Goal: Information Seeking & Learning: Learn about a topic

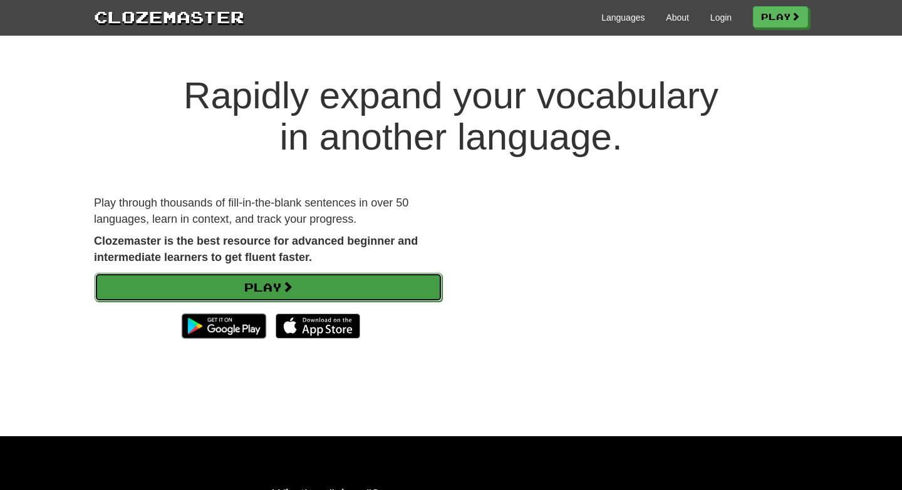
click at [324, 291] on link "Play" at bounding box center [268, 287] width 347 height 29
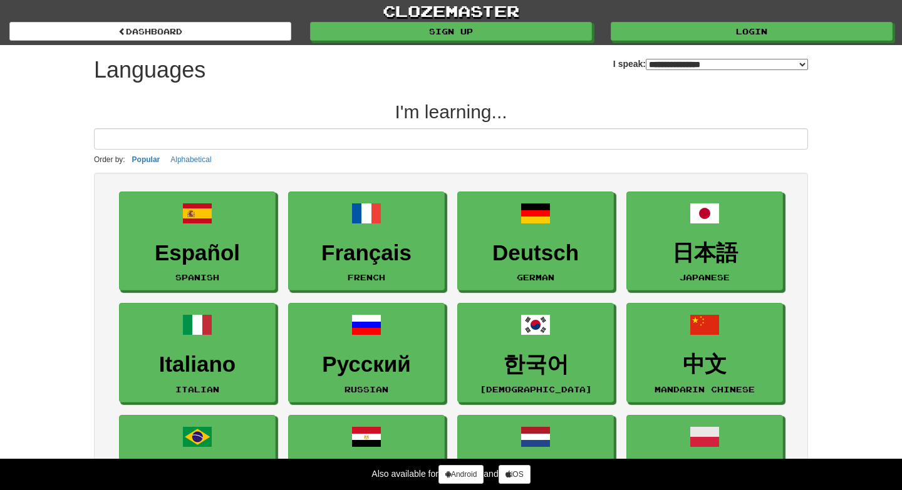
select select "*******"
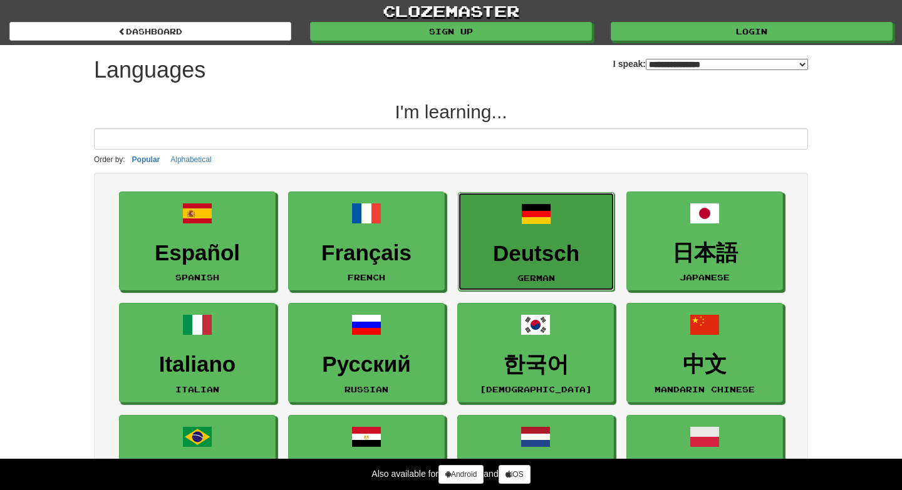
click at [532, 255] on h3 "Deutsch" at bounding box center [536, 254] width 143 height 24
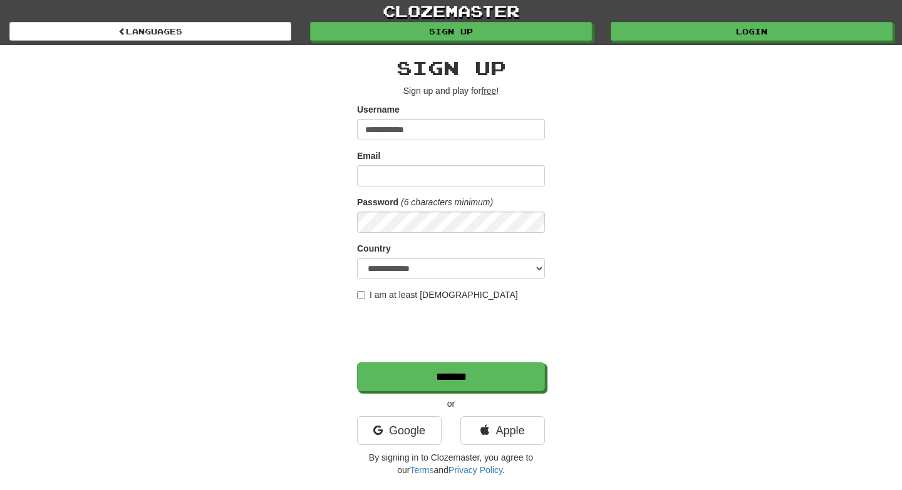
type input "**********"
click at [414, 185] on input "Email" at bounding box center [451, 175] width 188 height 21
type input "**********"
click at [364, 299] on label "I am at least 16 years old" at bounding box center [437, 295] width 161 height 13
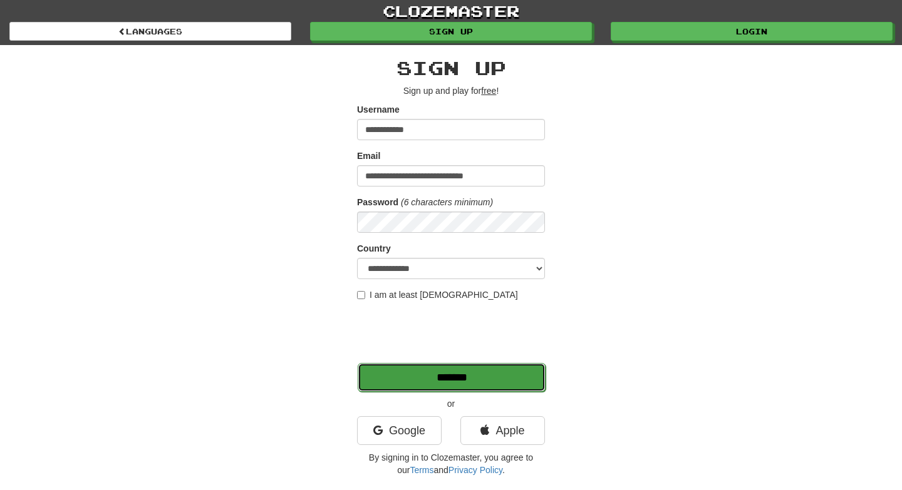
click at [417, 377] on input "*******" at bounding box center [452, 377] width 188 height 29
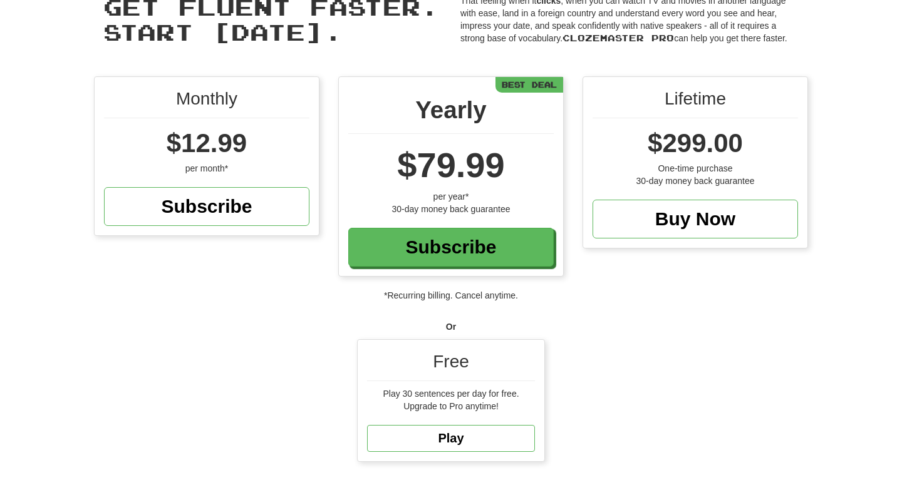
scroll to position [65, 0]
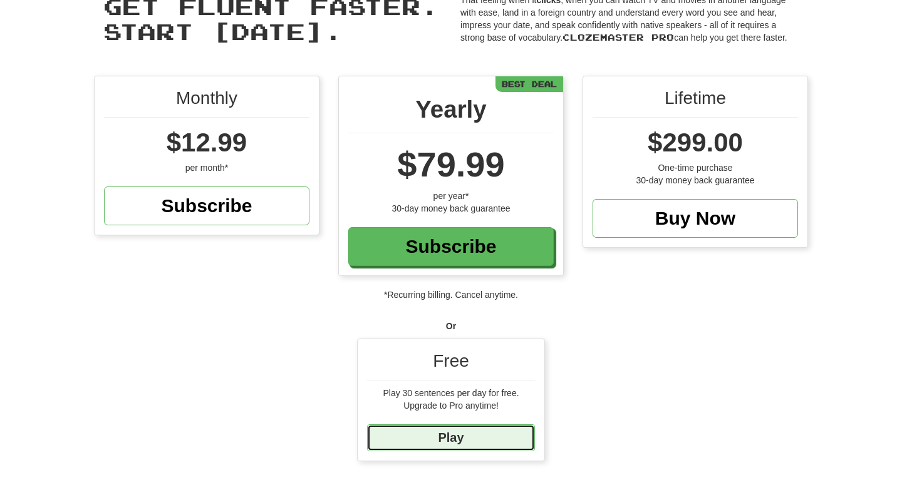
click at [492, 435] on link "Play" at bounding box center [451, 438] width 168 height 27
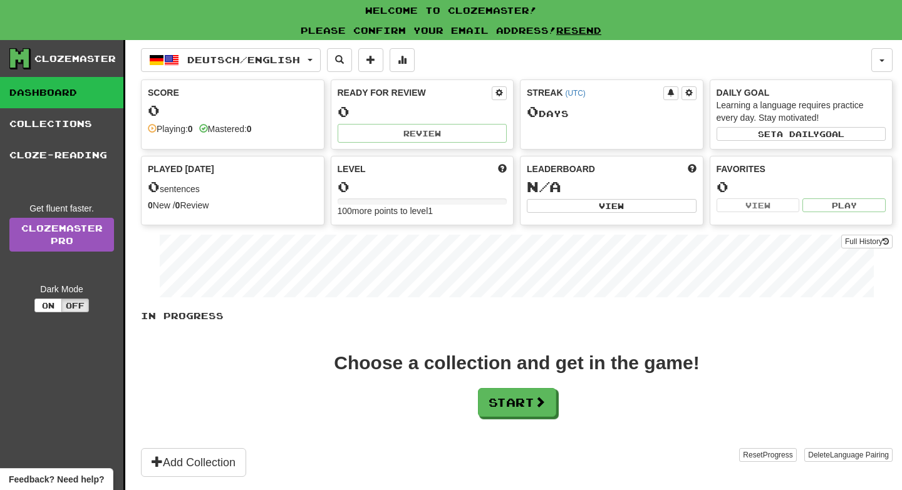
click at [249, 136] on div "Score 0 Playing: 0 Mastered: 0" at bounding box center [233, 110] width 182 height 61
click at [537, 406] on button "Start" at bounding box center [517, 403] width 78 height 29
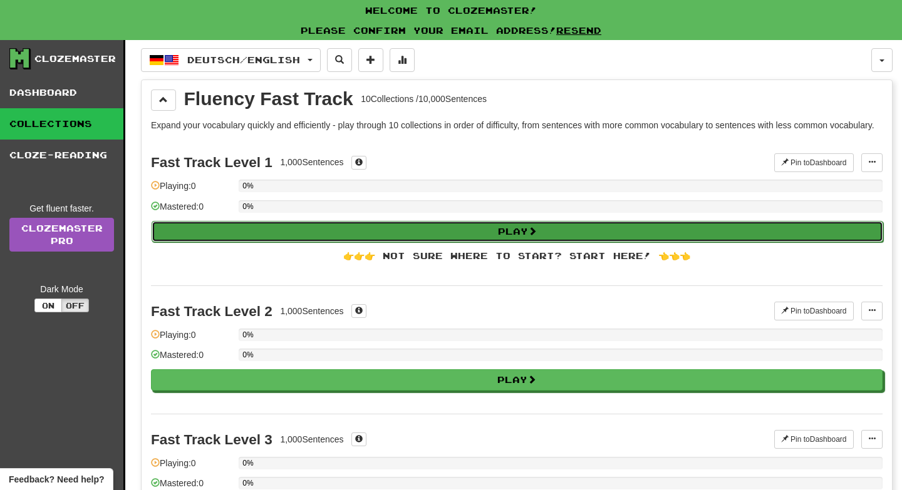
click at [356, 239] on button "Play" at bounding box center [517, 231] width 731 height 21
select select "**"
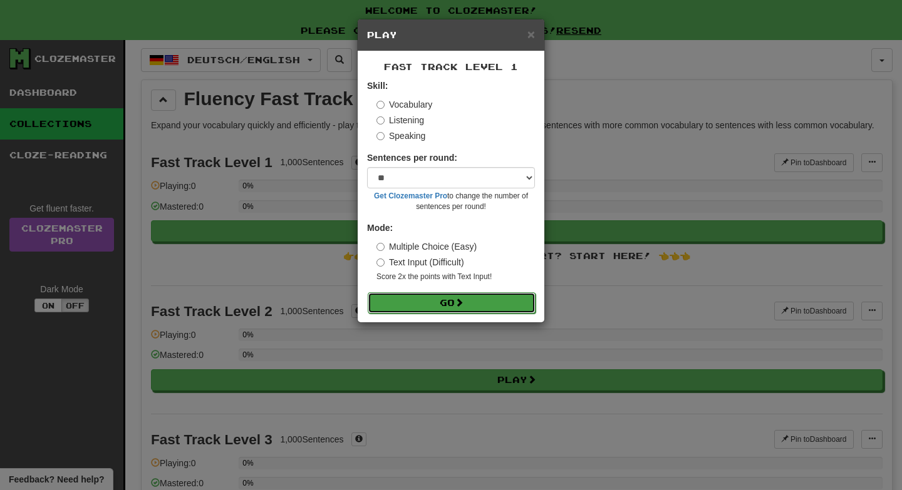
click at [463, 302] on span at bounding box center [459, 302] width 9 height 9
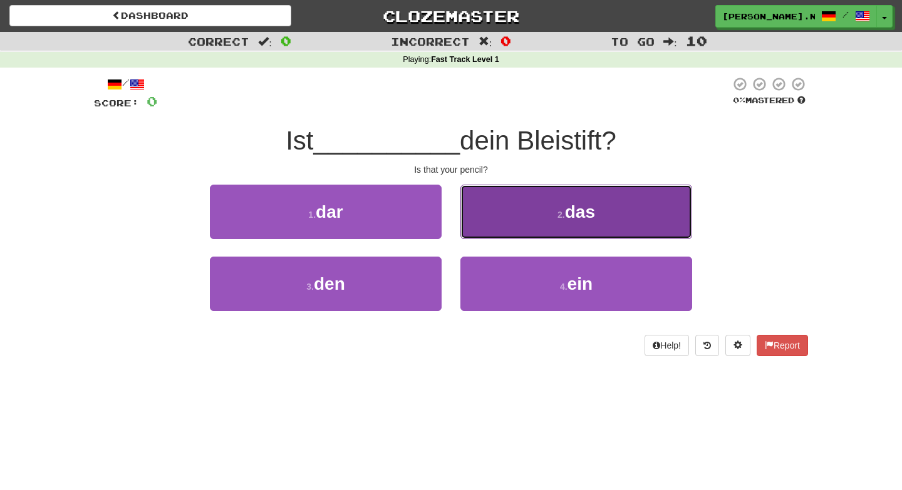
click at [572, 212] on span "das" at bounding box center [580, 211] width 30 height 19
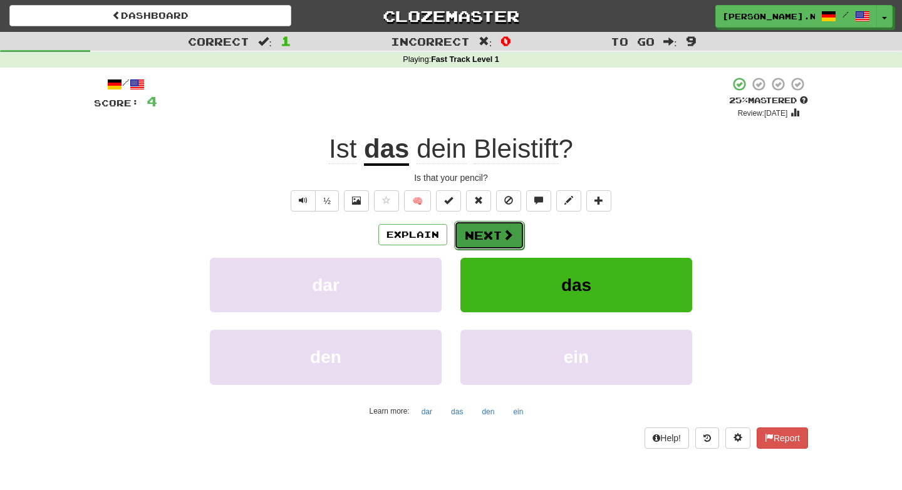
click at [489, 240] on button "Next" at bounding box center [489, 235] width 70 height 29
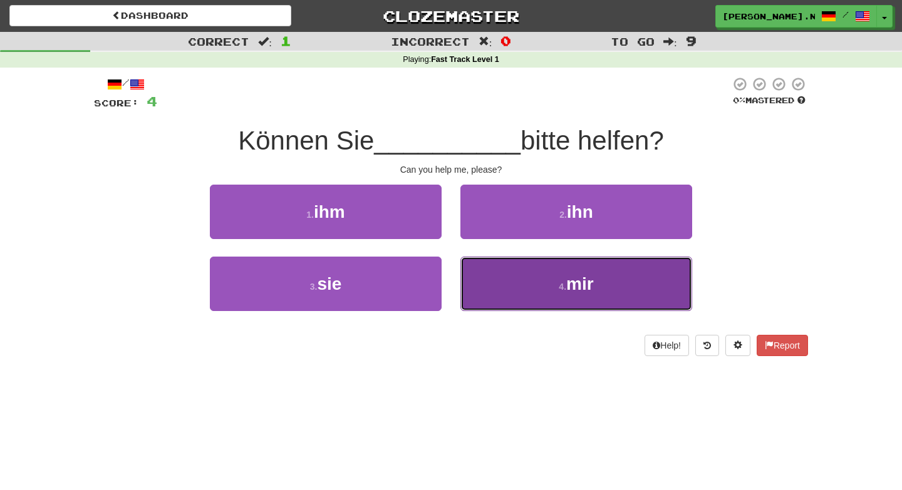
click at [521, 270] on button "4 . mir" at bounding box center [576, 284] width 232 height 54
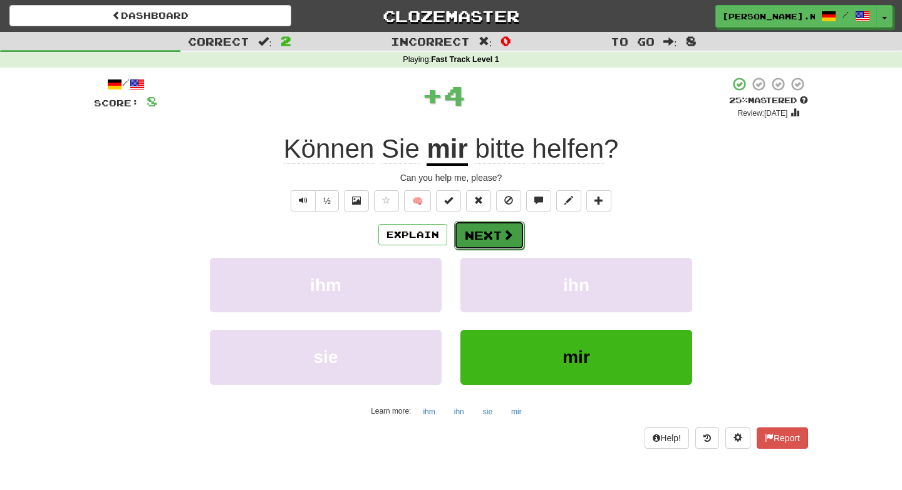
click at [498, 230] on button "Next" at bounding box center [489, 235] width 70 height 29
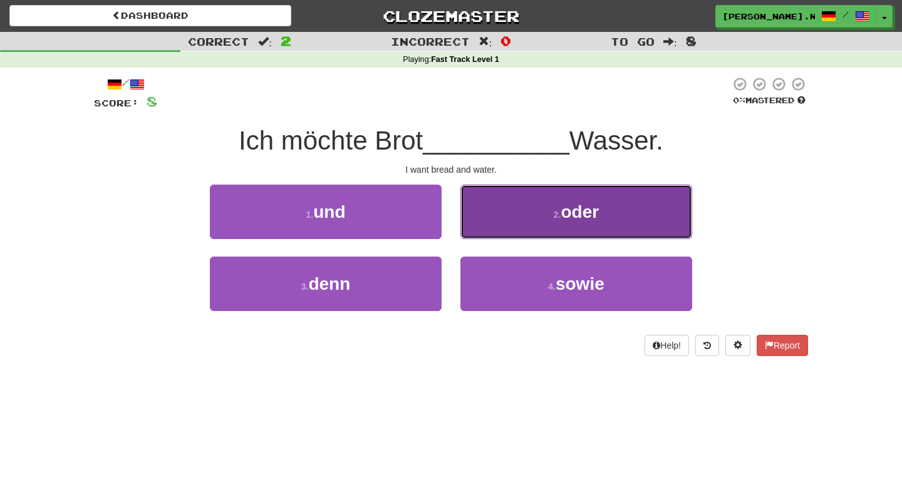
click at [563, 227] on button "2 . oder" at bounding box center [576, 212] width 232 height 54
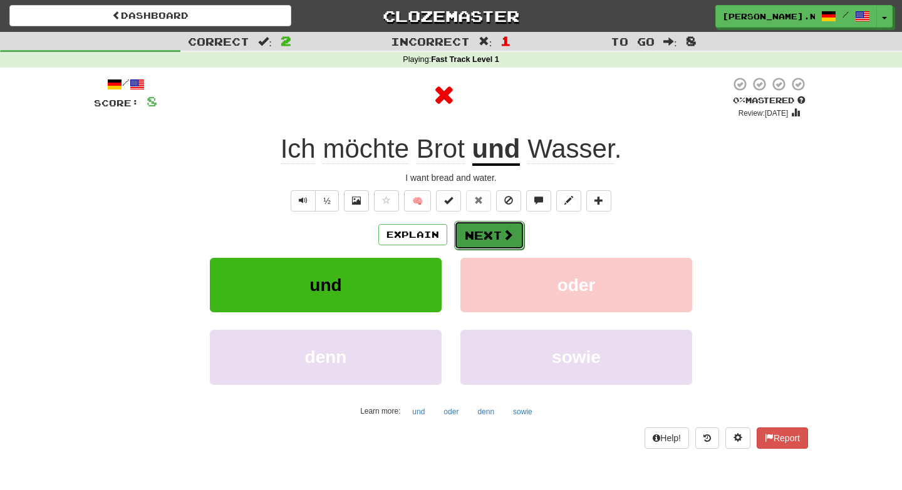
click at [496, 241] on button "Next" at bounding box center [489, 235] width 70 height 29
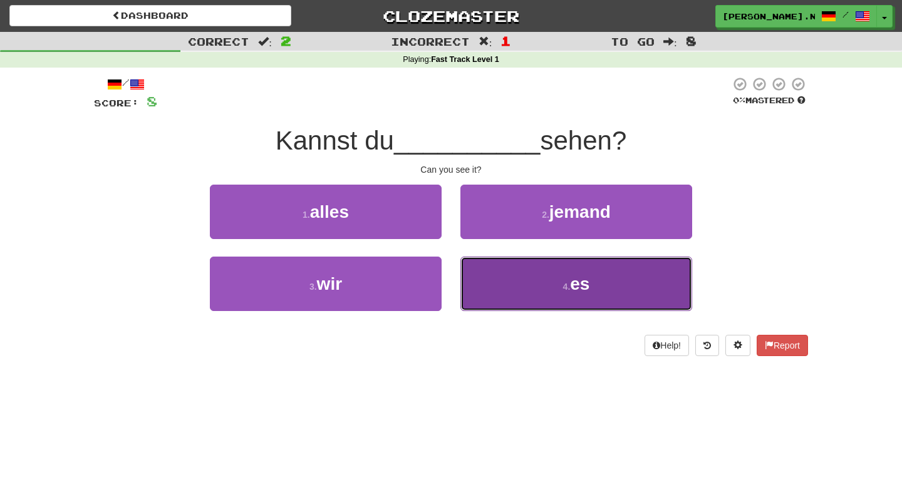
click at [521, 271] on button "4 . es" at bounding box center [576, 284] width 232 height 54
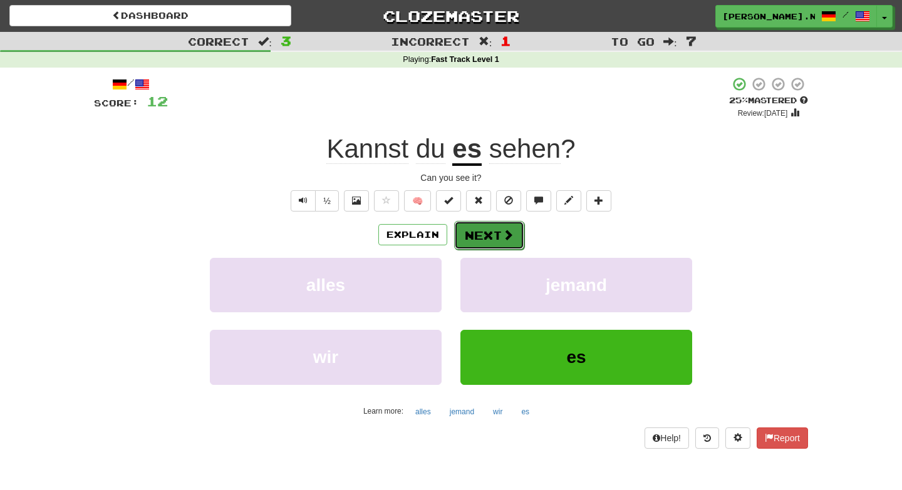
click at [483, 238] on button "Next" at bounding box center [489, 235] width 70 height 29
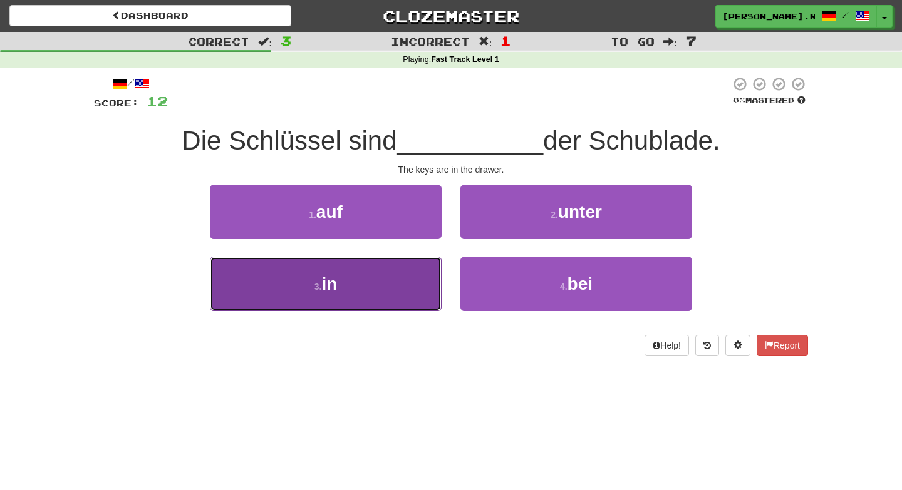
click at [419, 283] on button "3 . in" at bounding box center [326, 284] width 232 height 54
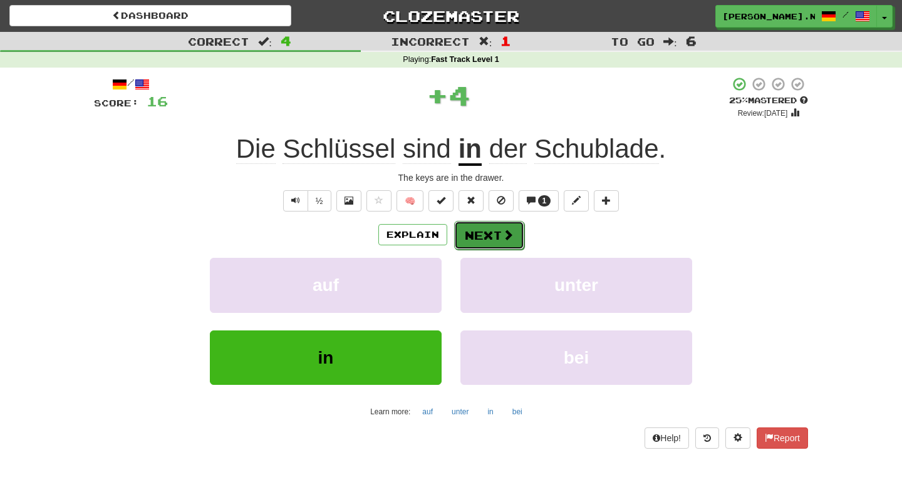
click at [504, 223] on button "Next" at bounding box center [489, 235] width 70 height 29
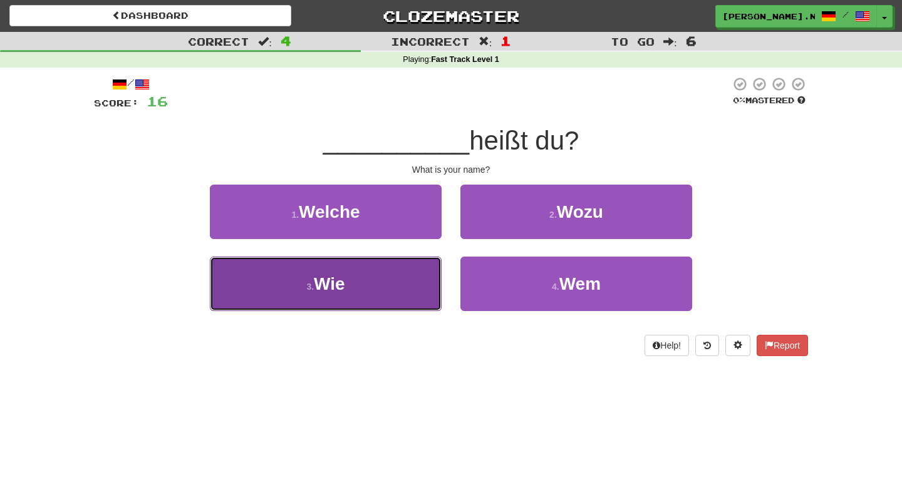
click at [426, 282] on button "3 . Wie" at bounding box center [326, 284] width 232 height 54
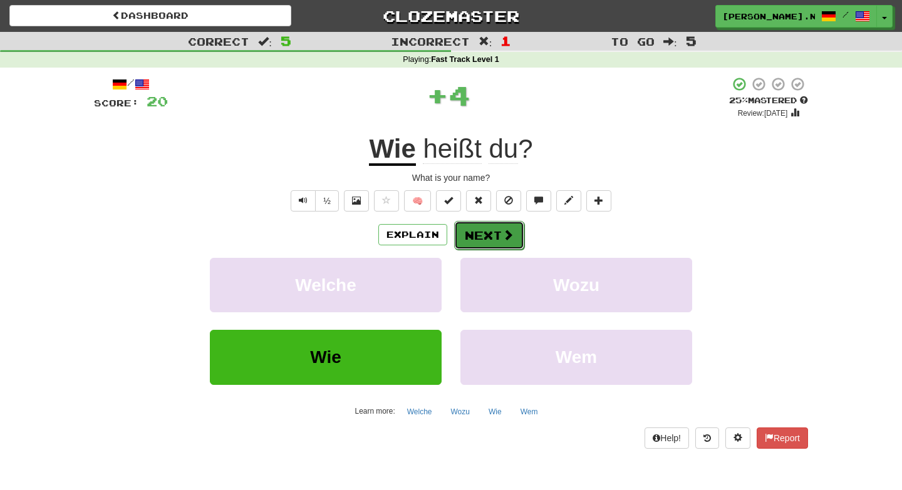
click at [498, 238] on button "Next" at bounding box center [489, 235] width 70 height 29
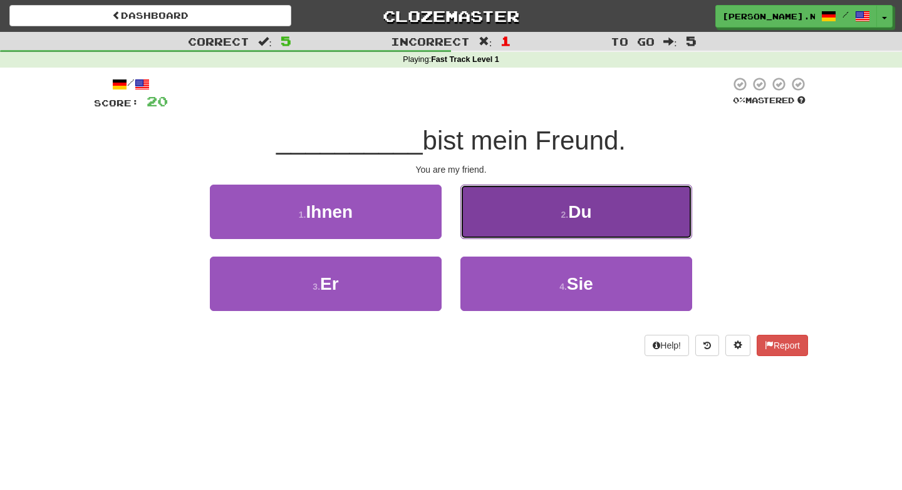
click at [513, 218] on button "2 . Du" at bounding box center [576, 212] width 232 height 54
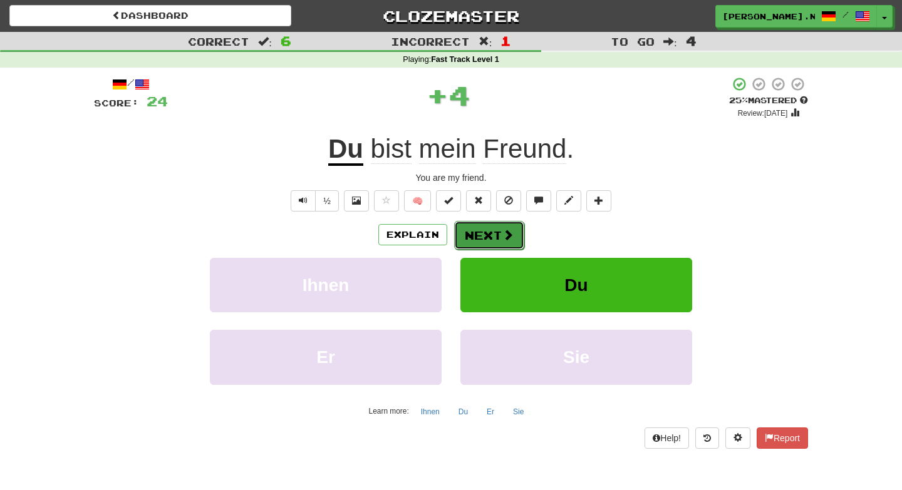
click at [502, 232] on span at bounding box center [507, 234] width 11 height 11
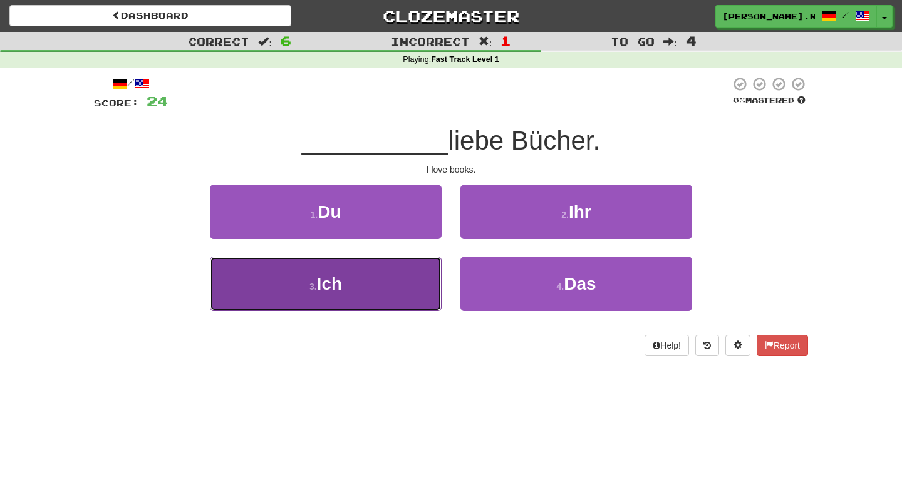
click at [395, 296] on button "3 . Ich" at bounding box center [326, 284] width 232 height 54
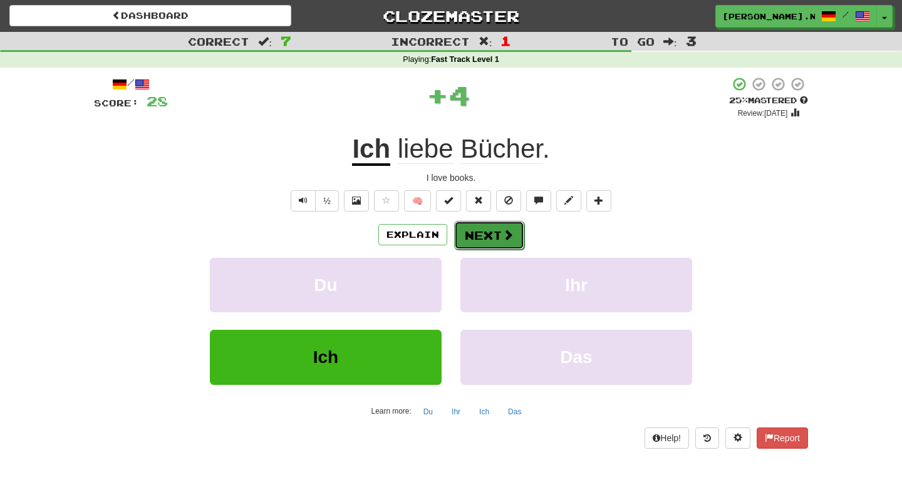
click at [509, 231] on span at bounding box center [507, 234] width 11 height 11
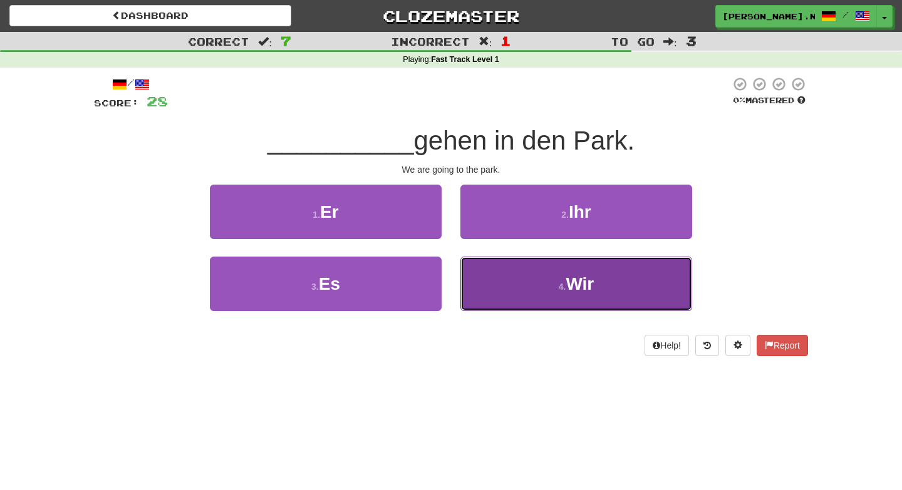
click at [514, 263] on button "4 . Wir" at bounding box center [576, 284] width 232 height 54
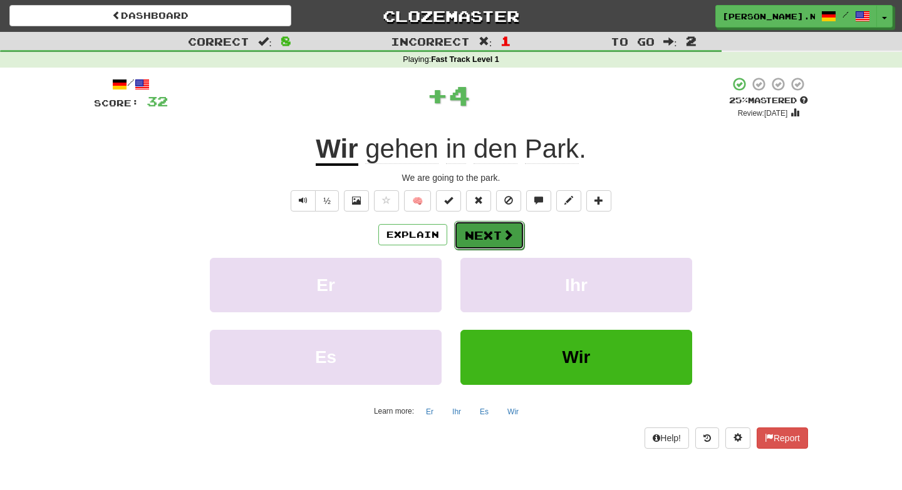
click at [502, 239] on span at bounding box center [507, 234] width 11 height 11
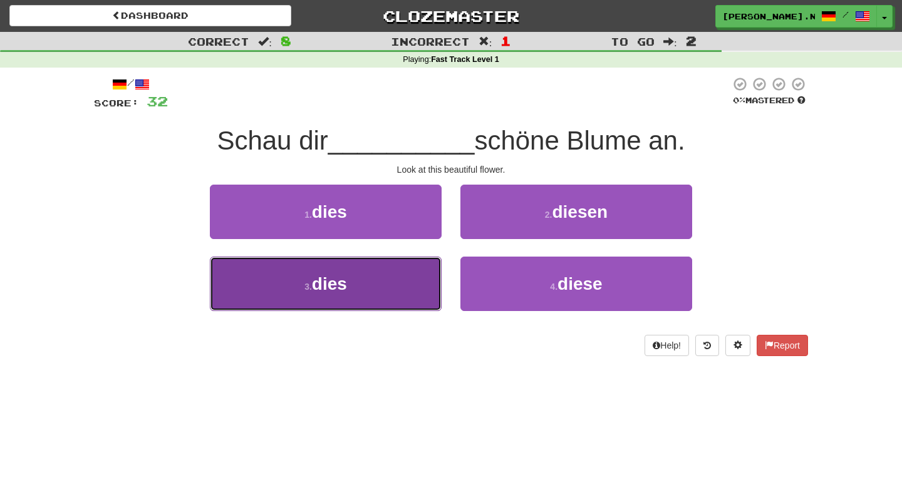
click at [406, 271] on button "3 . dies" at bounding box center [326, 284] width 232 height 54
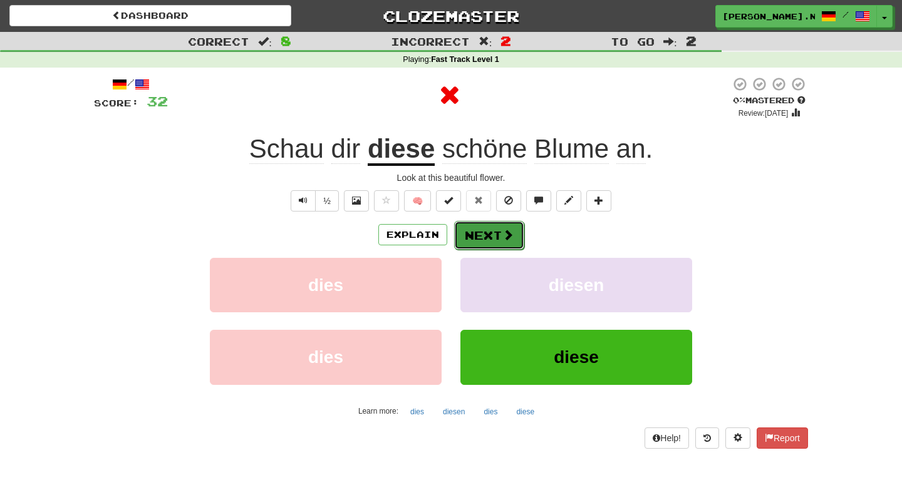
click at [493, 235] on button "Next" at bounding box center [489, 235] width 70 height 29
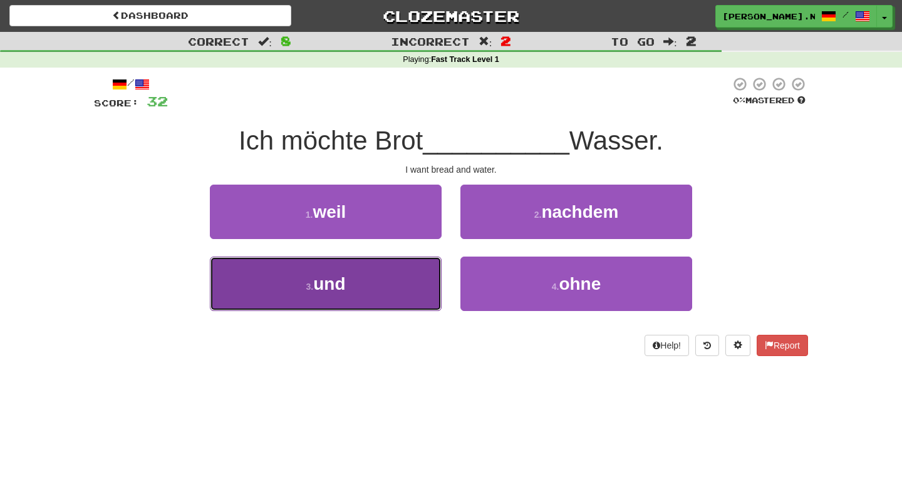
click at [422, 269] on button "3 . und" at bounding box center [326, 284] width 232 height 54
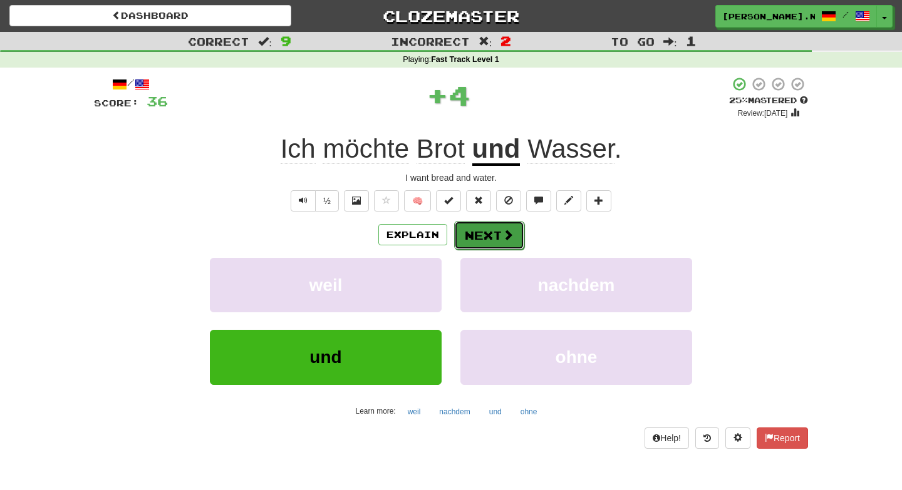
click at [490, 225] on button "Next" at bounding box center [489, 235] width 70 height 29
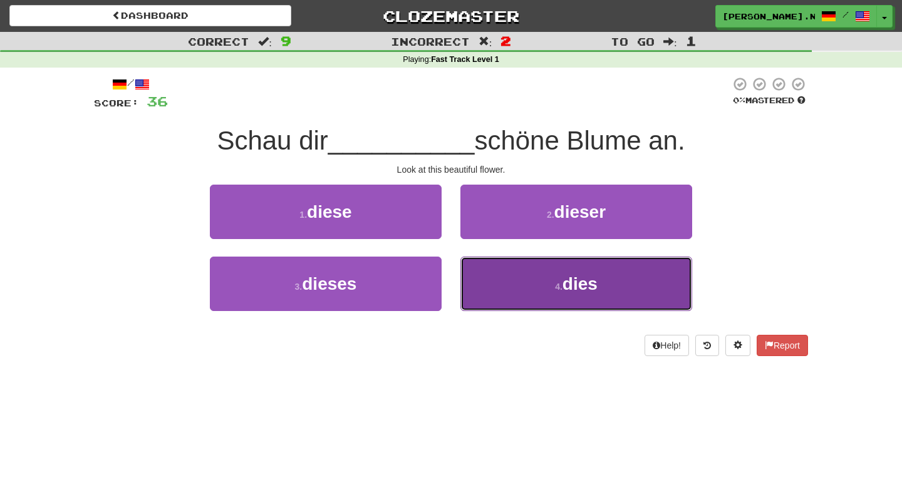
click at [520, 276] on button "4 . dies" at bounding box center [576, 284] width 232 height 54
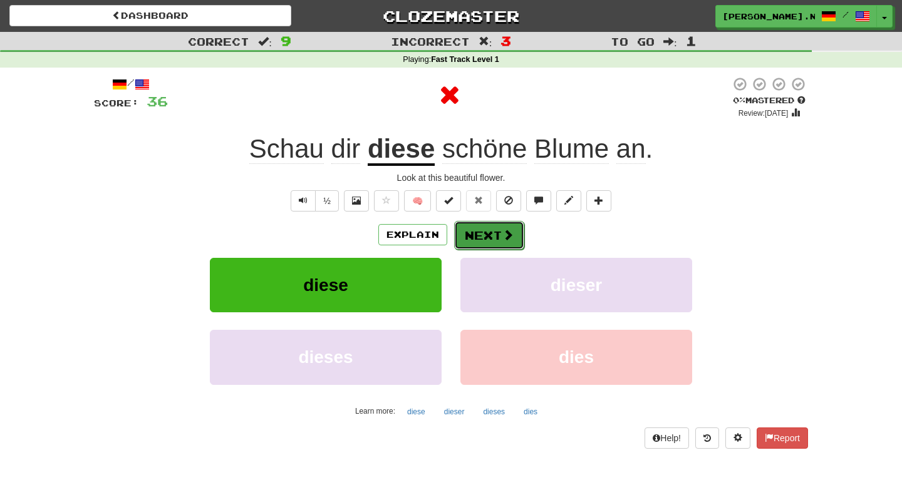
click at [478, 242] on button "Next" at bounding box center [489, 235] width 70 height 29
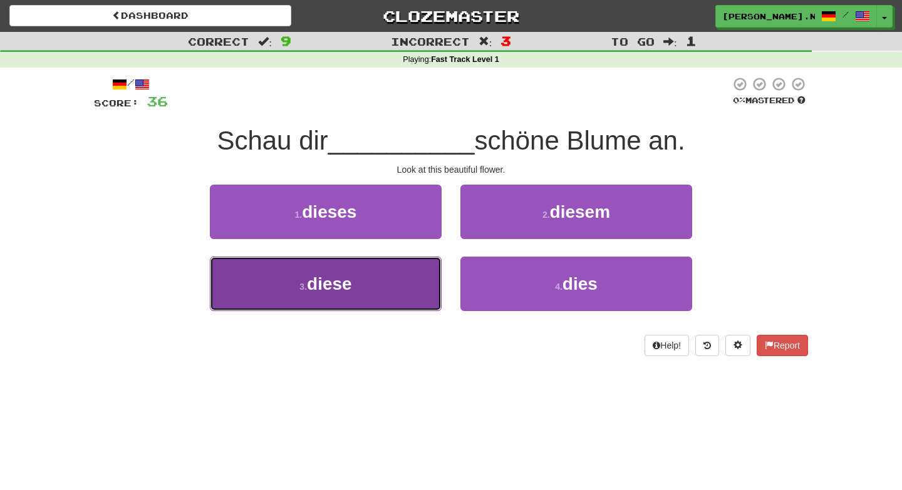
click at [428, 274] on button "3 . diese" at bounding box center [326, 284] width 232 height 54
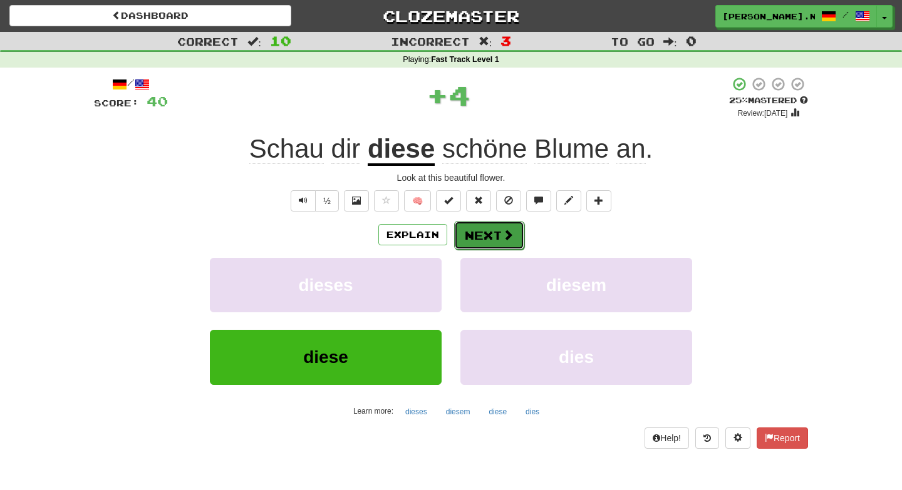
click at [476, 239] on button "Next" at bounding box center [489, 235] width 70 height 29
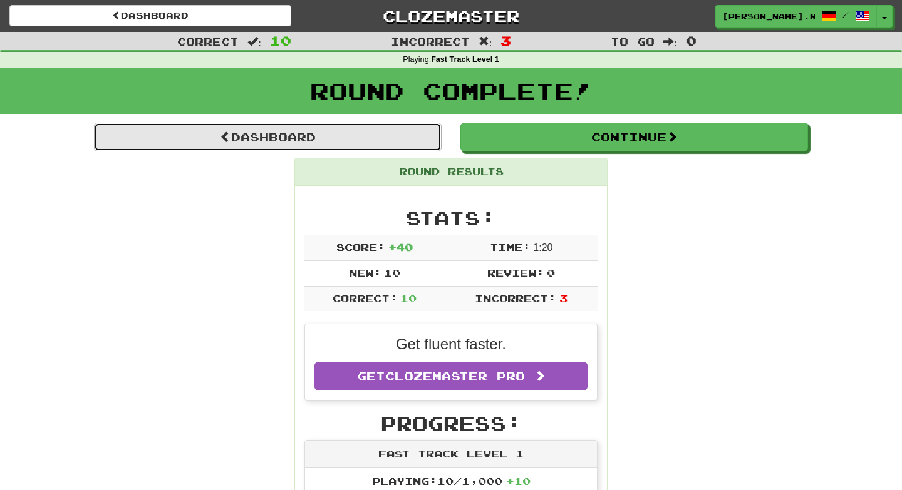
click at [354, 138] on link "Dashboard" at bounding box center [267, 137] width 347 height 29
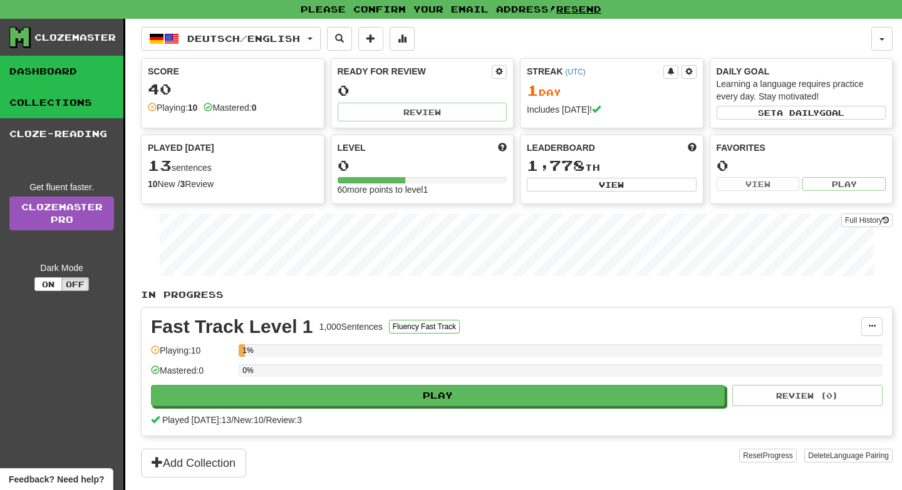
click at [91, 110] on link "Collections" at bounding box center [61, 102] width 123 height 31
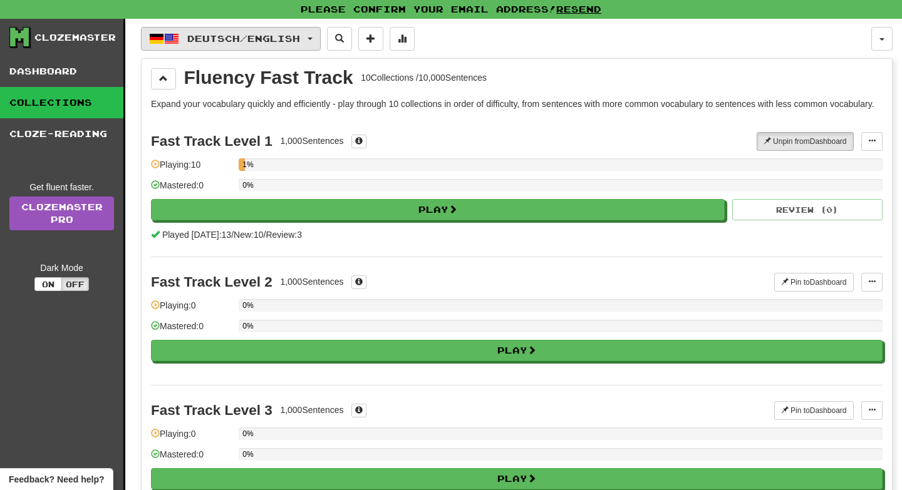
click at [300, 34] on span "Deutsch / English" at bounding box center [243, 38] width 113 height 11
